Goal: Obtain resource: Obtain resource

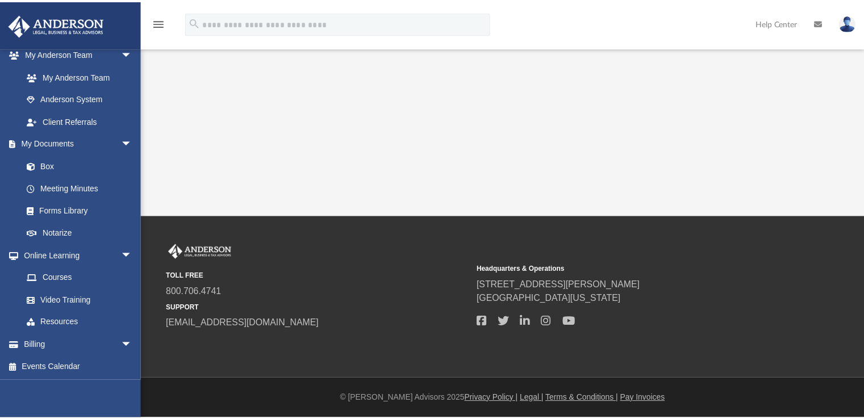
scroll to position [300, 0]
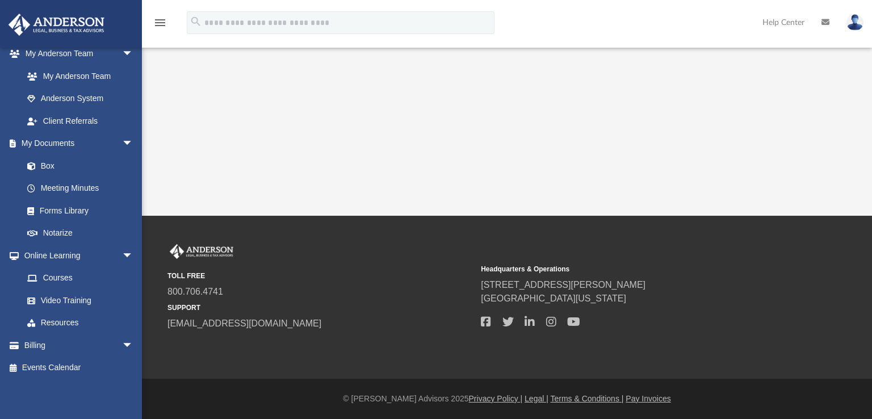
click at [41, 164] on link "Box" at bounding box center [77, 165] width 123 height 23
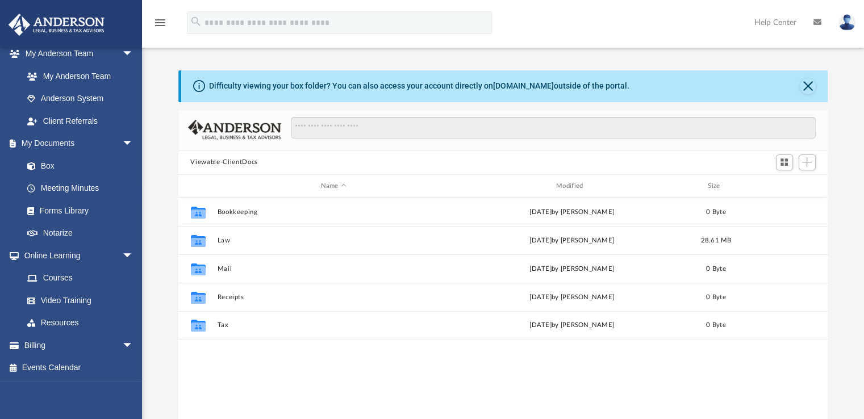
scroll to position [249, 640]
click at [225, 240] on button "Law" at bounding box center [333, 240] width 233 height 7
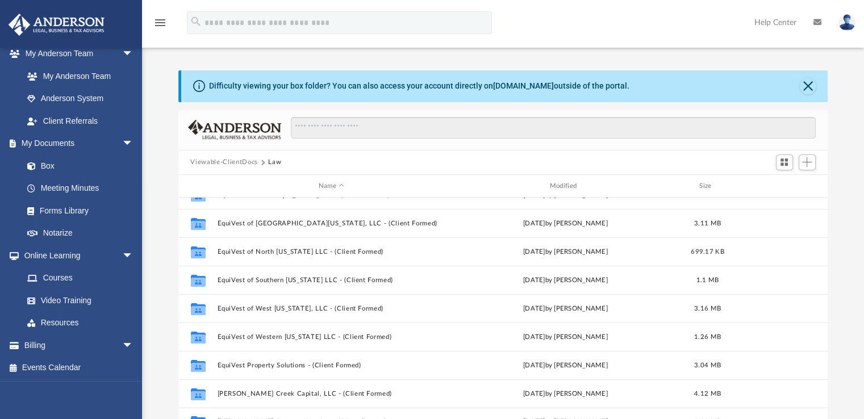
scroll to position [105, 0]
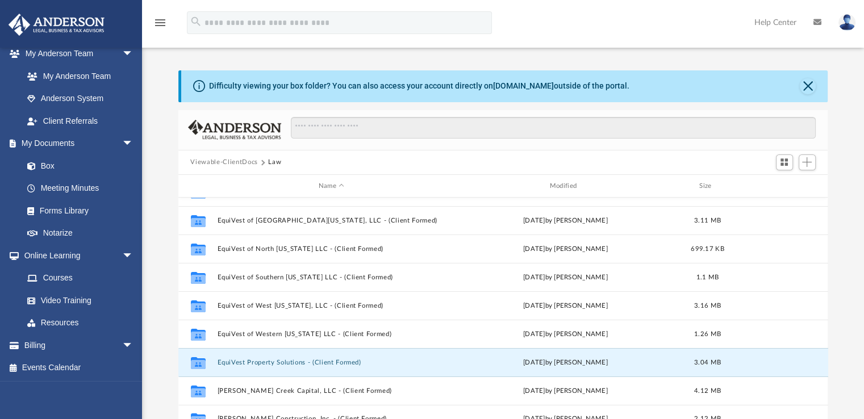
click at [234, 362] on button "EquiVest Property Solutions - (Client Formed)" at bounding box center [331, 362] width 229 height 7
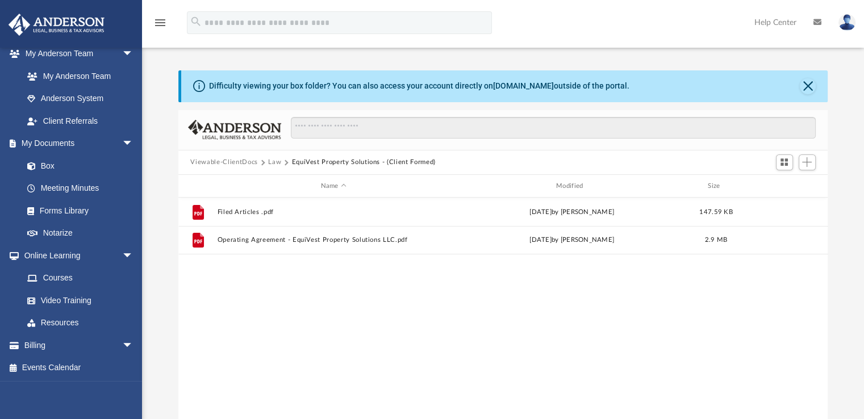
scroll to position [0, 0]
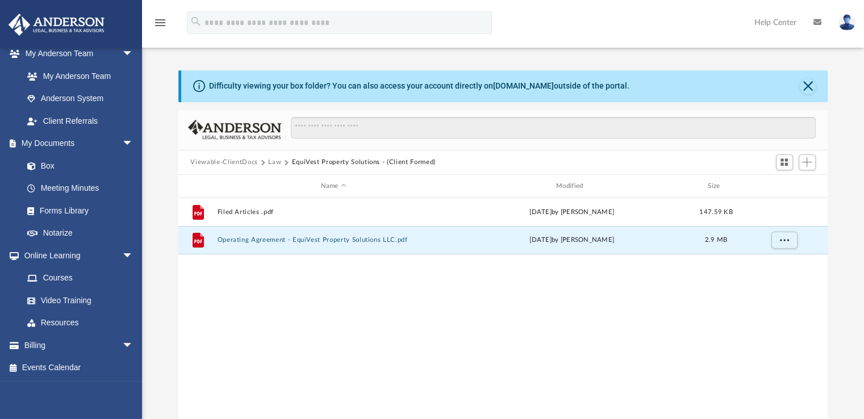
click at [259, 242] on button "Operating Agreement - EquiVest Property Solutions LLC.pdf" at bounding box center [333, 240] width 233 height 7
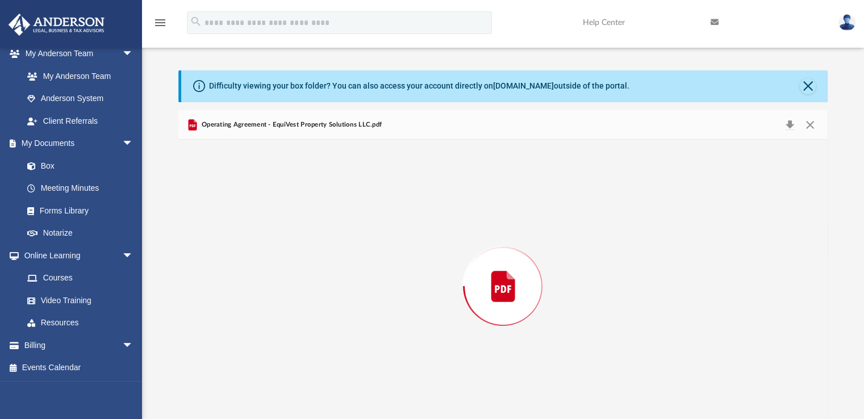
scroll to position [14, 0]
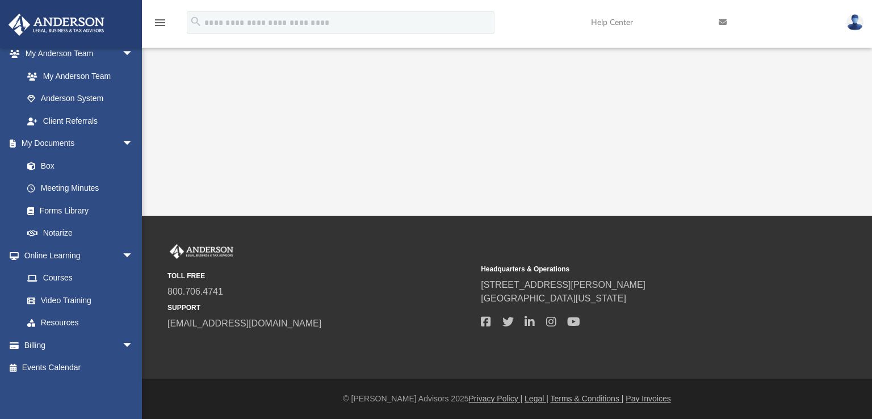
click at [35, 166] on span at bounding box center [36, 166] width 7 height 8
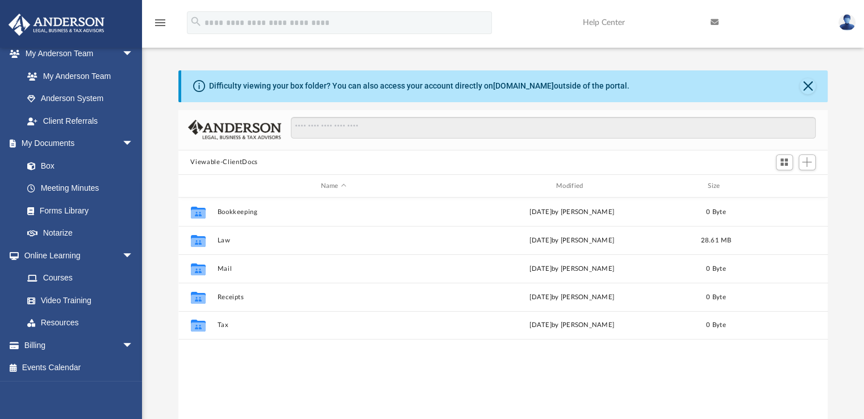
scroll to position [249, 640]
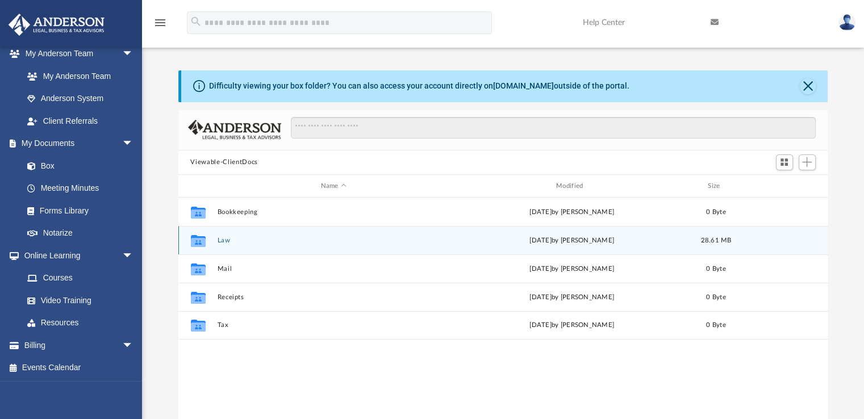
click at [201, 242] on icon "grid" at bounding box center [197, 242] width 15 height 9
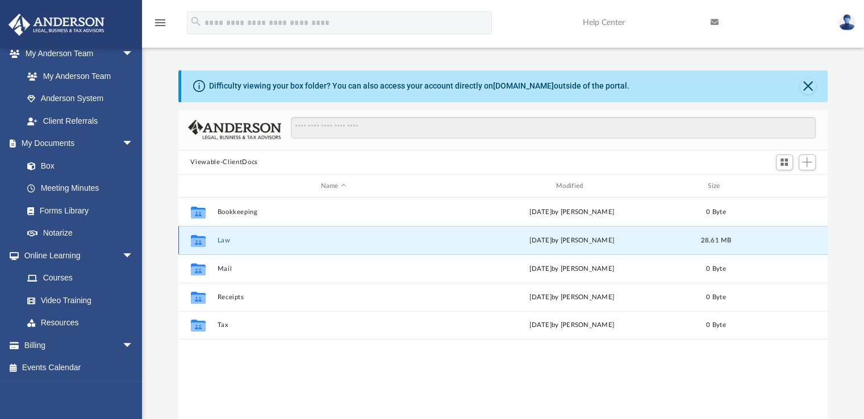
click at [240, 250] on div "Collaborated Folder Law [DATE] by [PERSON_NAME] 28.61 MB" at bounding box center [502, 240] width 649 height 28
click at [217, 242] on button "Law" at bounding box center [333, 240] width 233 height 7
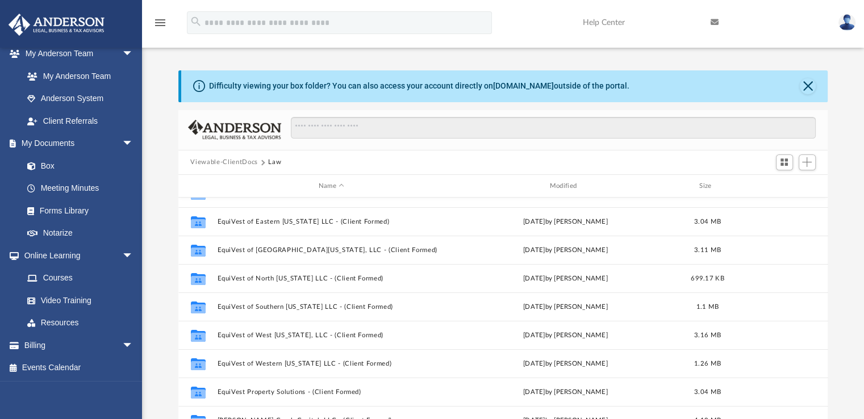
scroll to position [105, 0]
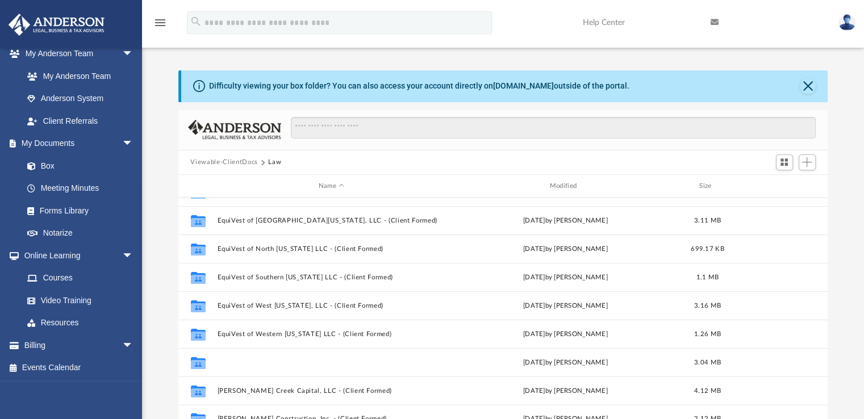
click at [244, 361] on button "EquiVest Property Solutions - (Client Formed)" at bounding box center [331, 362] width 229 height 7
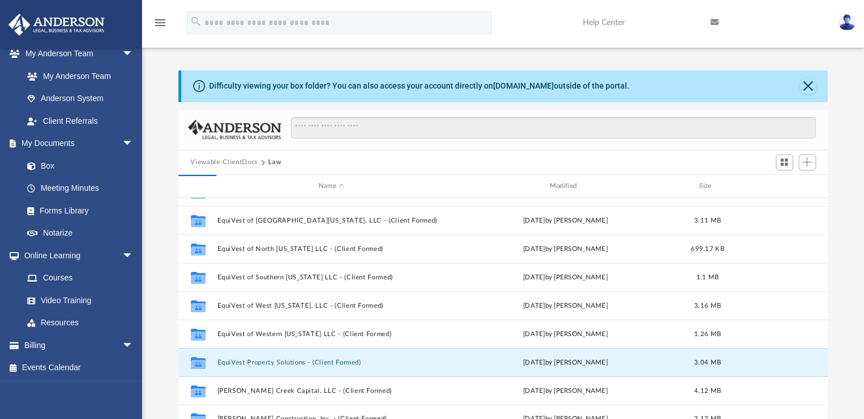
scroll to position [0, 0]
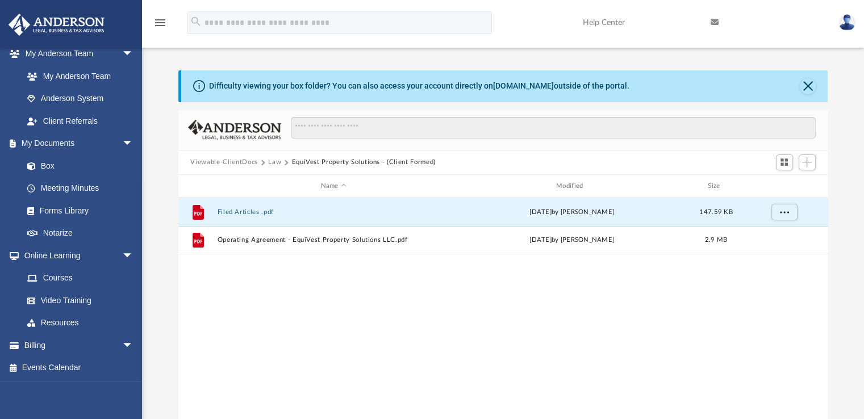
click at [253, 215] on button "Filed Articles .pdf" at bounding box center [333, 211] width 233 height 7
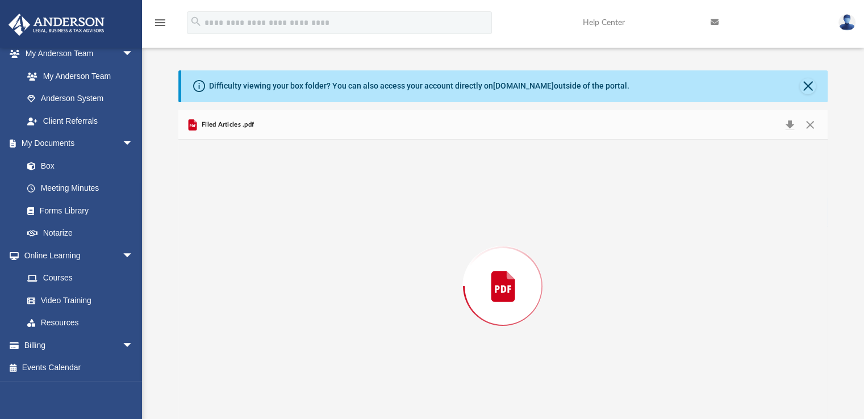
scroll to position [14, 0]
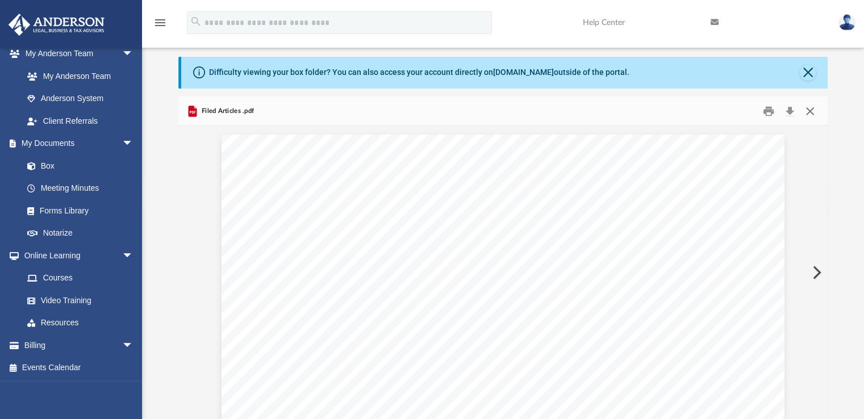
click at [808, 111] on button "Close" at bounding box center [809, 111] width 20 height 18
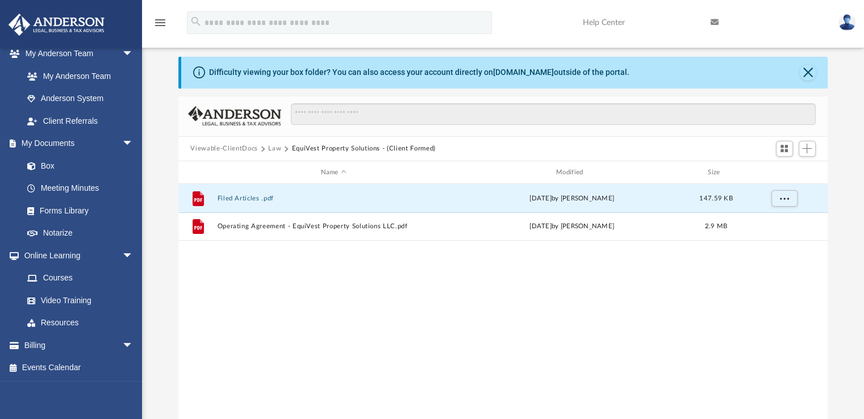
click at [270, 150] on button "Law" at bounding box center [274, 149] width 13 height 10
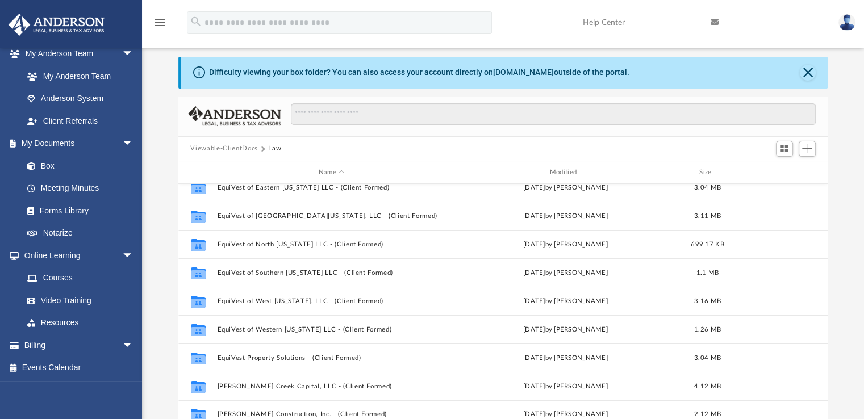
scroll to position [105, 0]
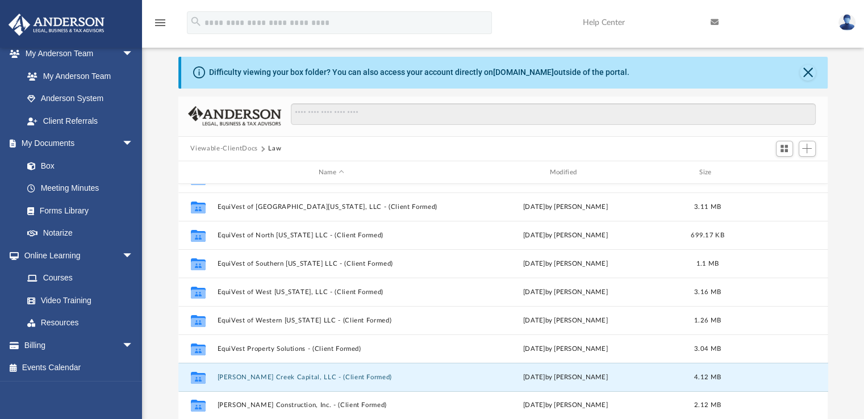
click at [258, 377] on button "[PERSON_NAME] Creek Capital, LLC - (Client Formed)" at bounding box center [331, 377] width 229 height 7
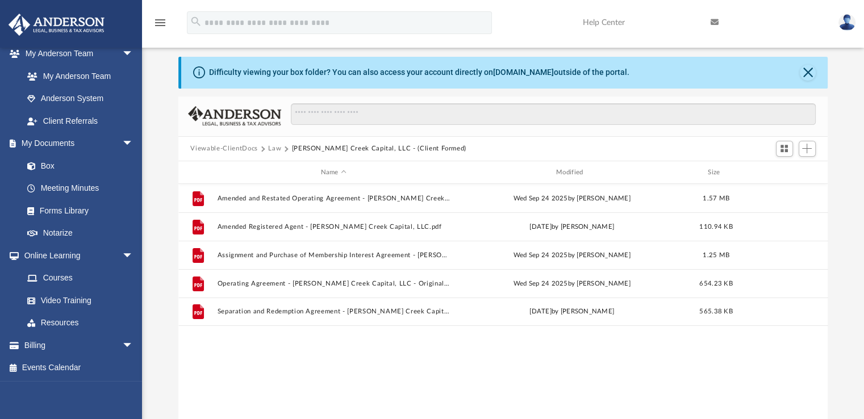
scroll to position [0, 0]
click at [803, 74] on button "Close" at bounding box center [807, 73] width 16 height 16
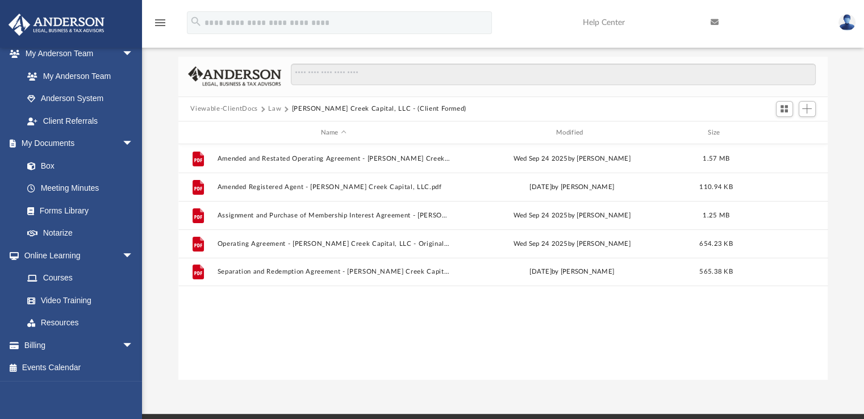
click at [274, 108] on button "Law" at bounding box center [274, 109] width 13 height 10
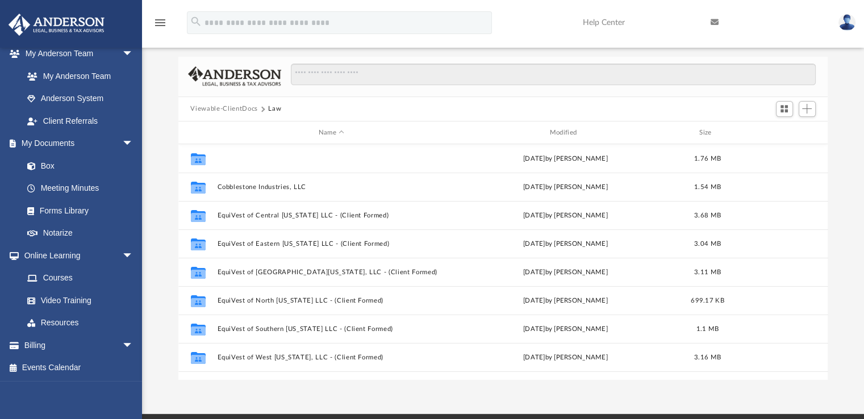
click at [249, 160] on button "Batik Variations, LLC" at bounding box center [331, 158] width 229 height 7
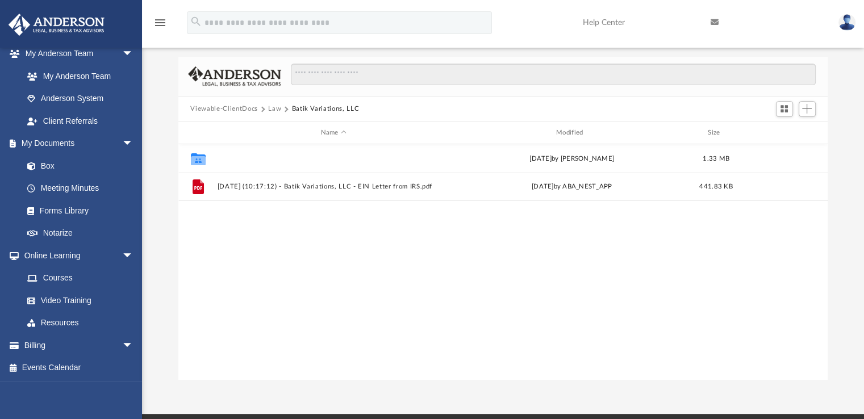
click at [249, 160] on button "Initial Docs" at bounding box center [333, 158] width 233 height 7
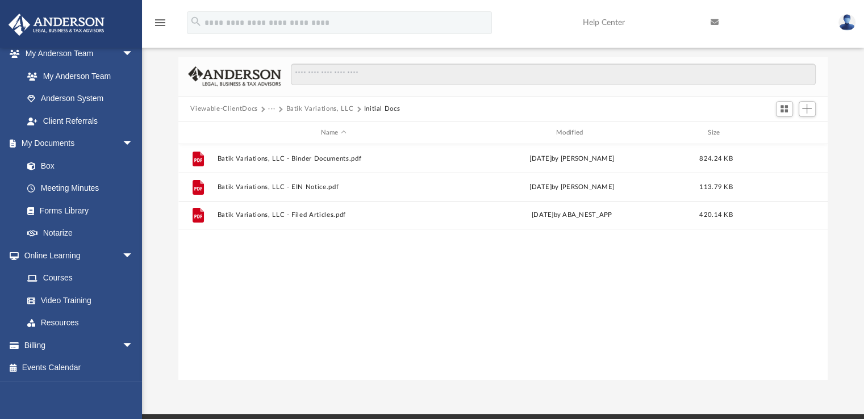
click at [266, 106] on span "Viewable-ClientDocs" at bounding box center [229, 109] width 78 height 10
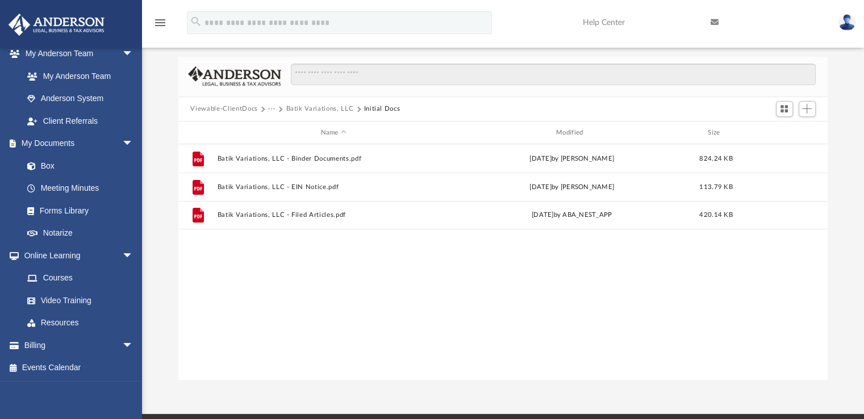
click at [266, 106] on span "Viewable-ClientDocs" at bounding box center [229, 109] width 78 height 10
click at [300, 108] on button "Batik Variations, LLC" at bounding box center [320, 109] width 68 height 10
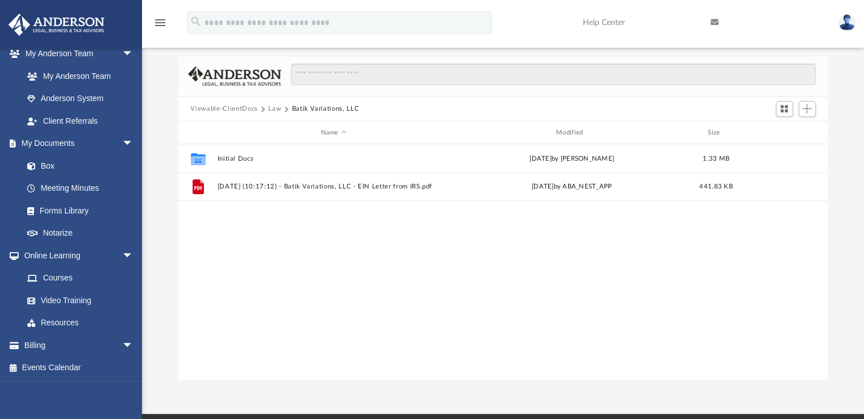
click at [271, 107] on button "Law" at bounding box center [274, 109] width 13 height 10
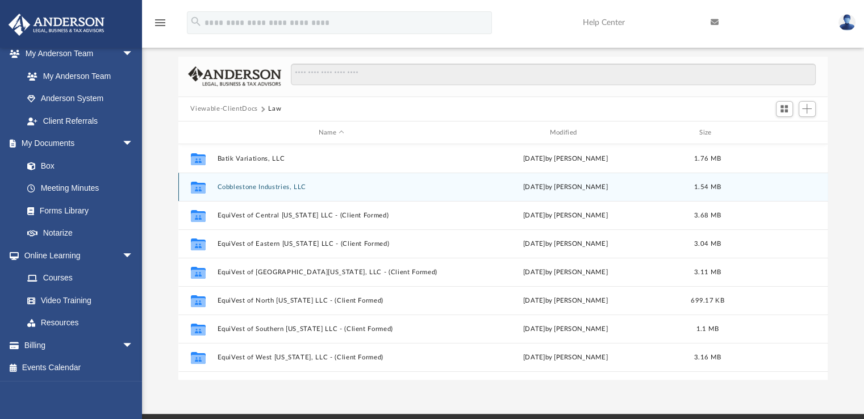
click at [242, 191] on div "Collaborated Folder Cobblestone Industries, LLC [DATE] by [PERSON_NAME] 1.54 MB" at bounding box center [502, 187] width 649 height 28
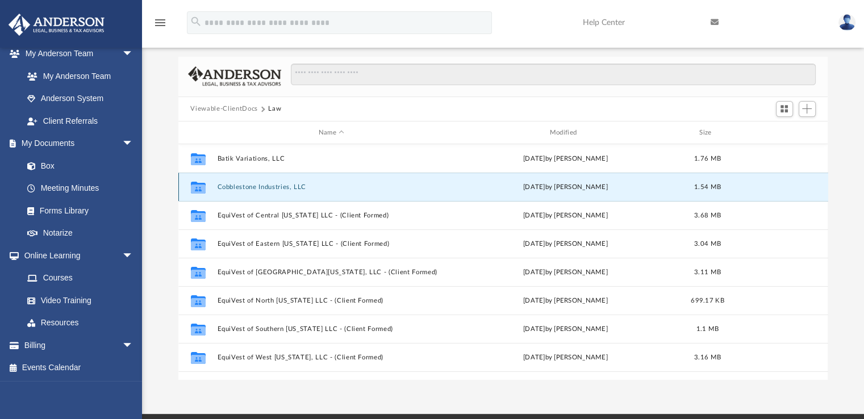
click at [242, 191] on div "Collaborated Folder Cobblestone Industries, LLC [DATE] by [PERSON_NAME] 1.54 MB" at bounding box center [502, 187] width 649 height 28
click at [264, 185] on button "Cobblestone Industries, LLC" at bounding box center [331, 186] width 229 height 7
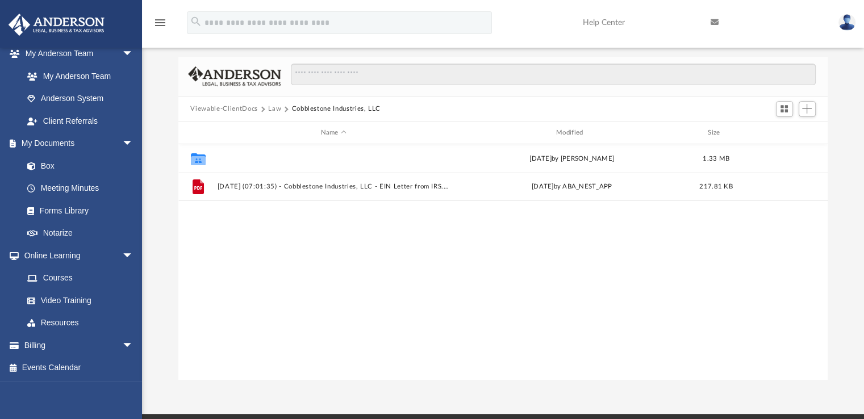
click at [236, 157] on button "Initial Docs" at bounding box center [333, 158] width 233 height 7
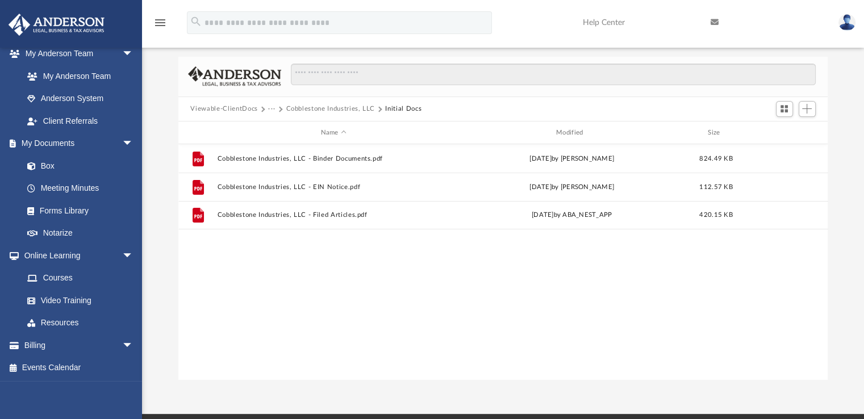
click at [254, 107] on button "Viewable-ClientDocs" at bounding box center [223, 109] width 67 height 10
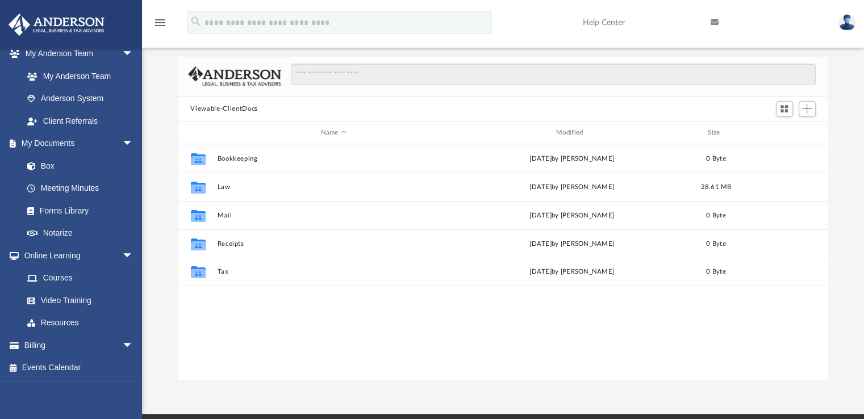
click at [254, 107] on button "Viewable-ClientDocs" at bounding box center [223, 109] width 67 height 10
